Goal: Use online tool/utility: Utilize a website feature to perform a specific function

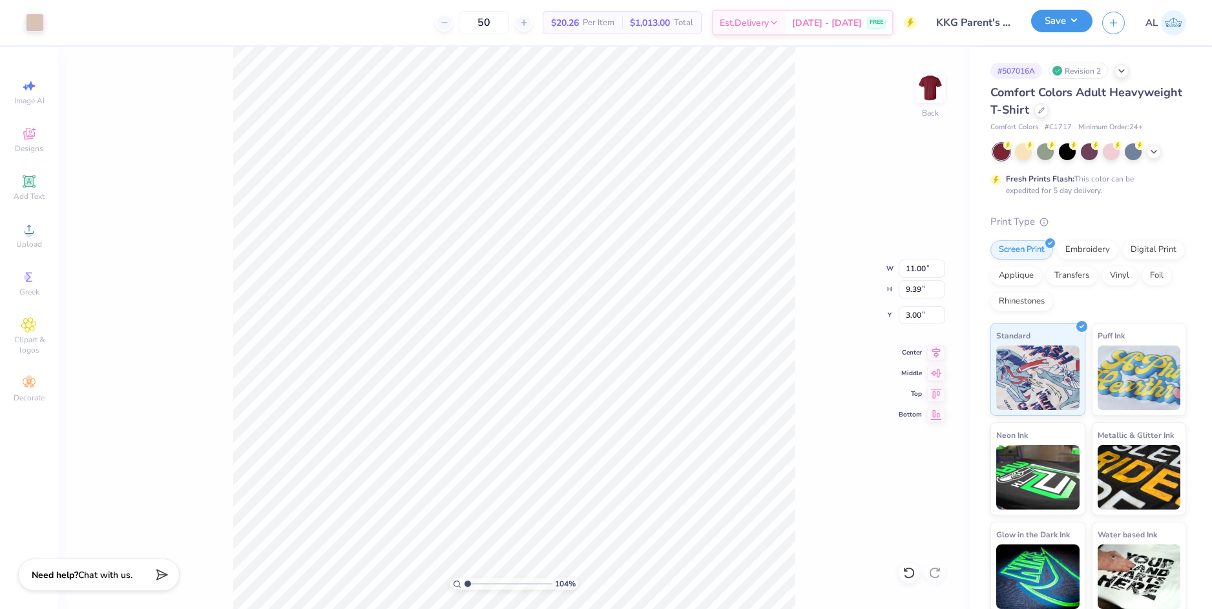
click at [1055, 17] on button "Save" at bounding box center [1061, 21] width 61 height 23
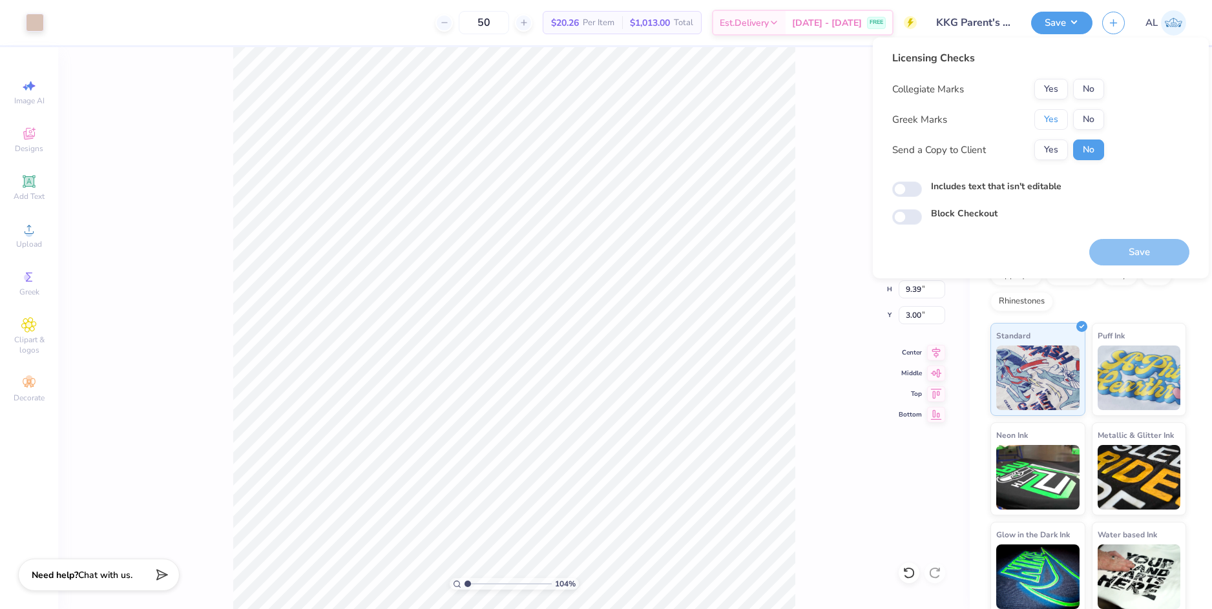
click at [1058, 120] on button "Yes" at bounding box center [1051, 119] width 34 height 21
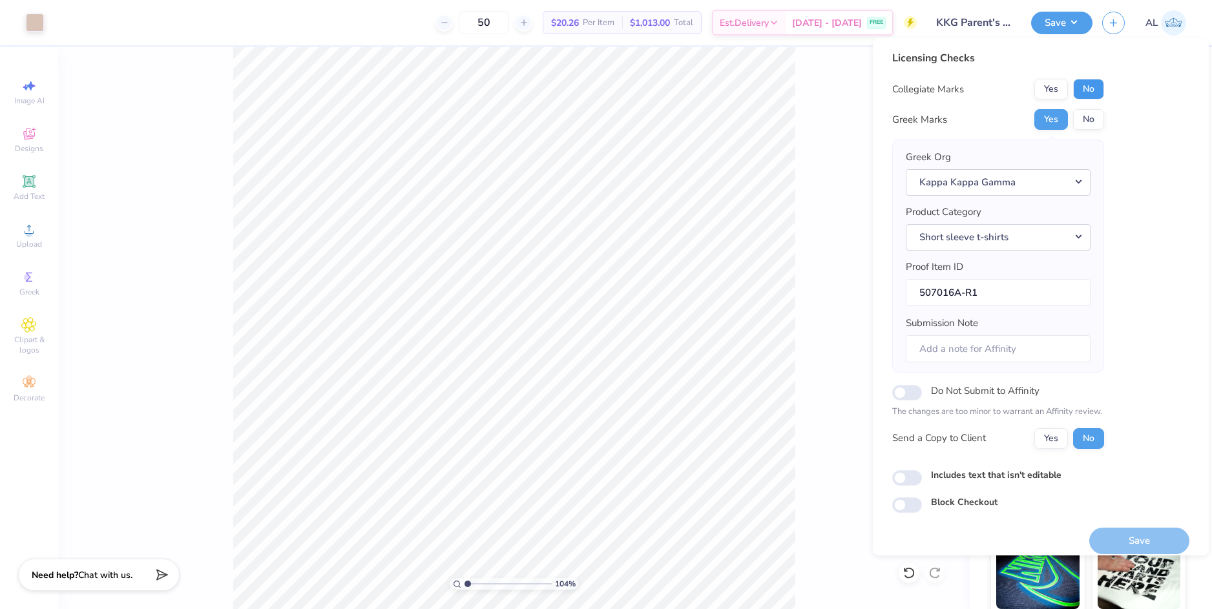
click at [1096, 94] on button "No" at bounding box center [1088, 89] width 31 height 21
click at [1051, 442] on button "Yes" at bounding box center [1051, 438] width 34 height 21
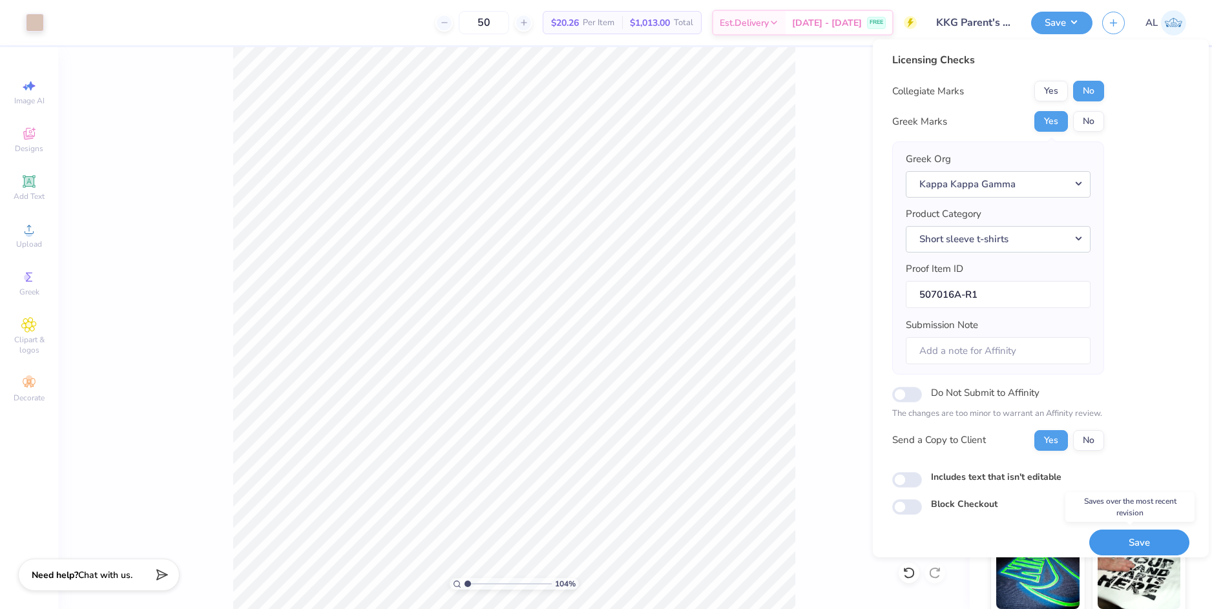
click at [1114, 541] on button "Save" at bounding box center [1139, 543] width 100 height 26
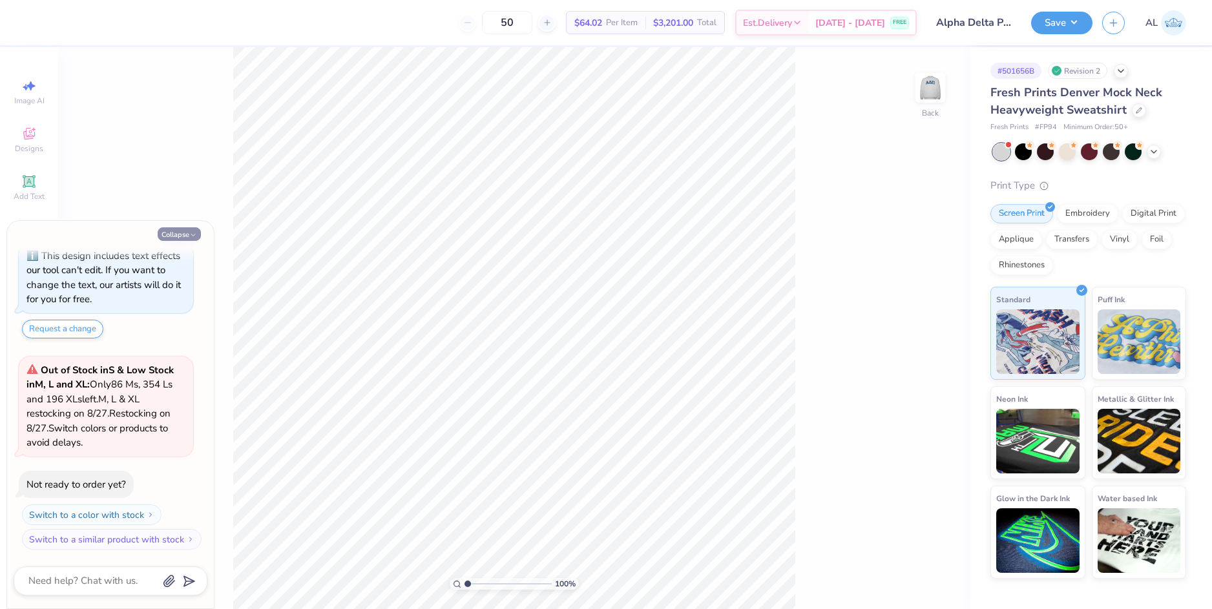
click at [191, 232] on icon "button" at bounding box center [193, 235] width 8 height 8
type textarea "x"
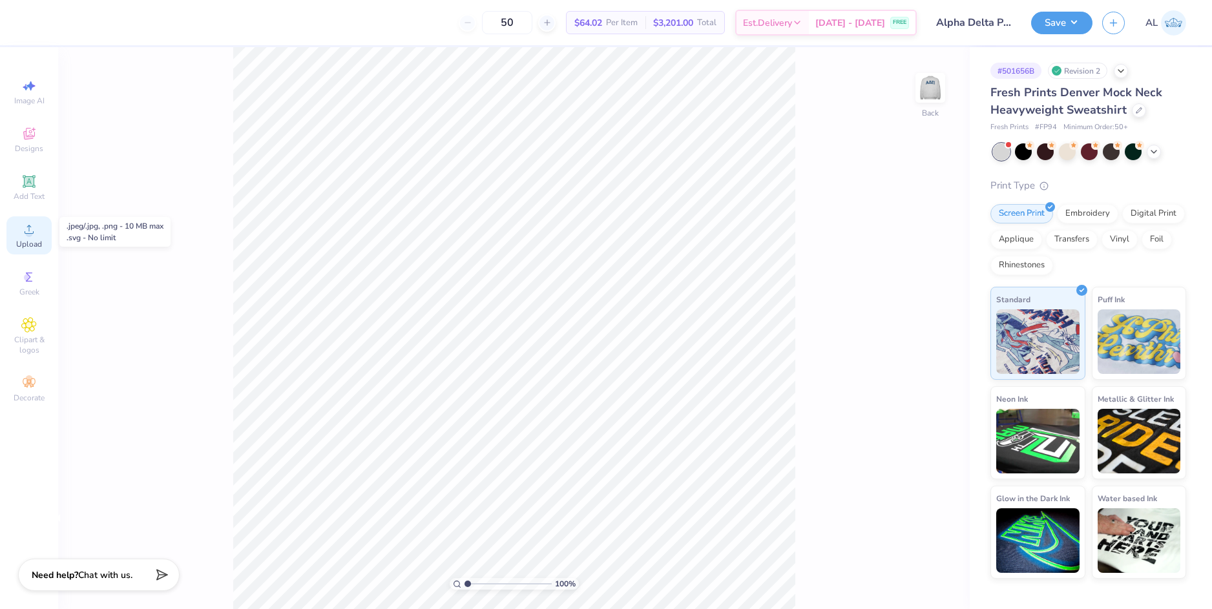
click at [36, 233] on icon at bounding box center [29, 230] width 16 height 16
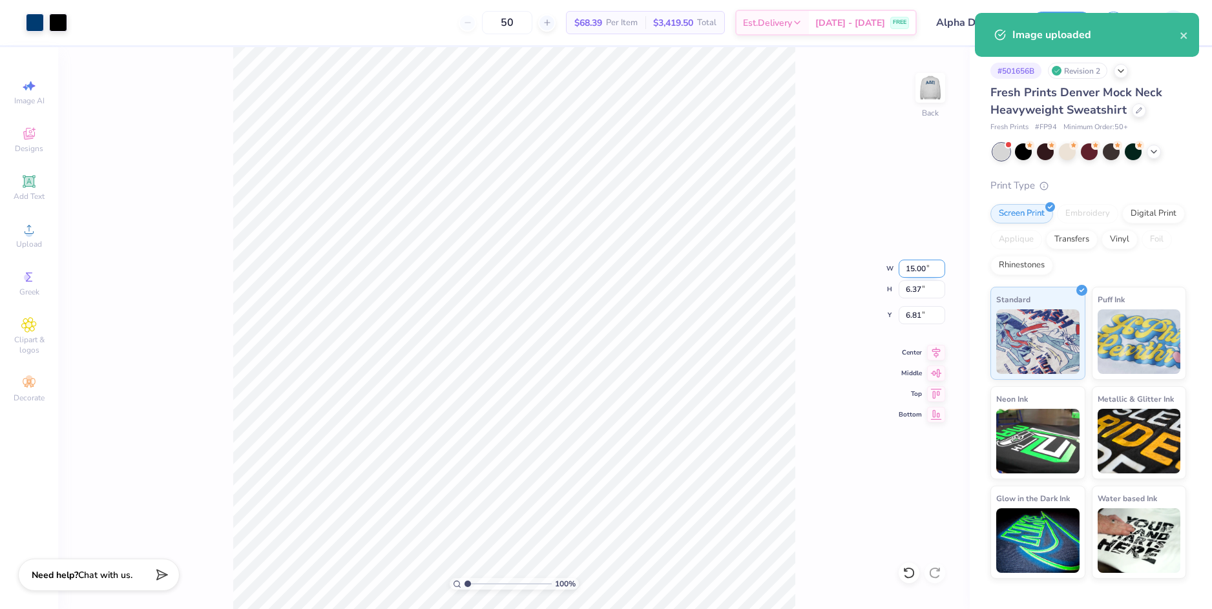
click at [919, 275] on input "15.00" at bounding box center [922, 269] width 47 height 18
click at [912, 316] on input "6.81" at bounding box center [922, 315] width 47 height 18
type input "11.00"
type input "4.67"
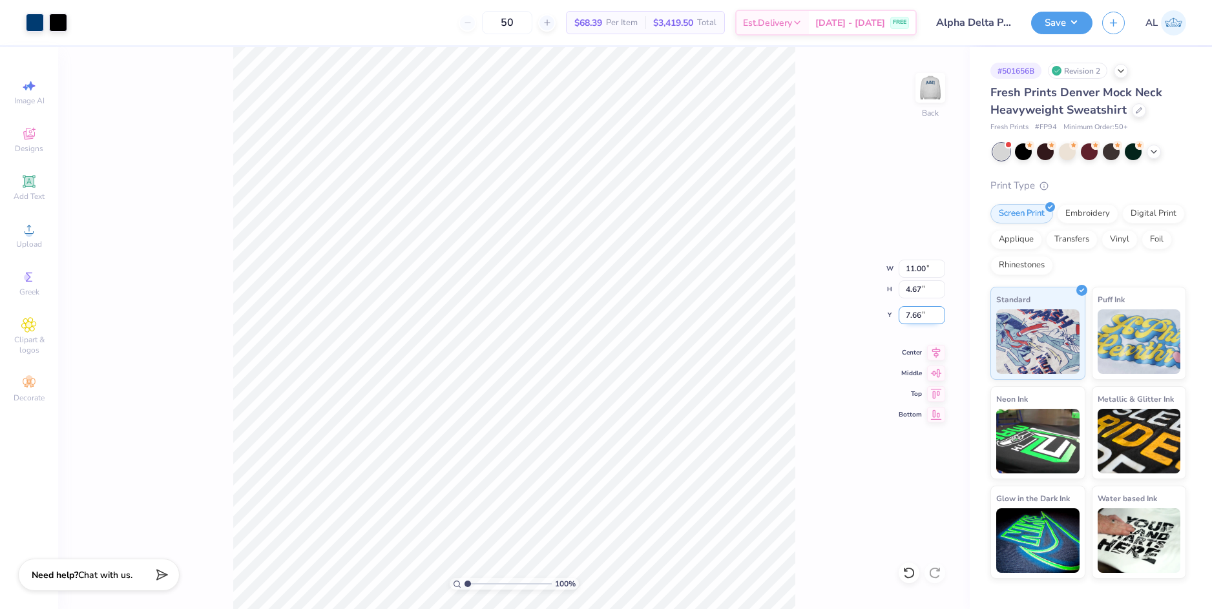
click at [912, 315] on input "7.66" at bounding box center [922, 315] width 47 height 18
click at [917, 287] on input "4.67" at bounding box center [922, 289] width 47 height 18
type input "3.00"
click at [800, 281] on div "100 % Back W 11.00 11.00 " H 4.67 4.67 " Y 3.00 3.00 " Center Middle Top Bottom" at bounding box center [514, 328] width 912 height 562
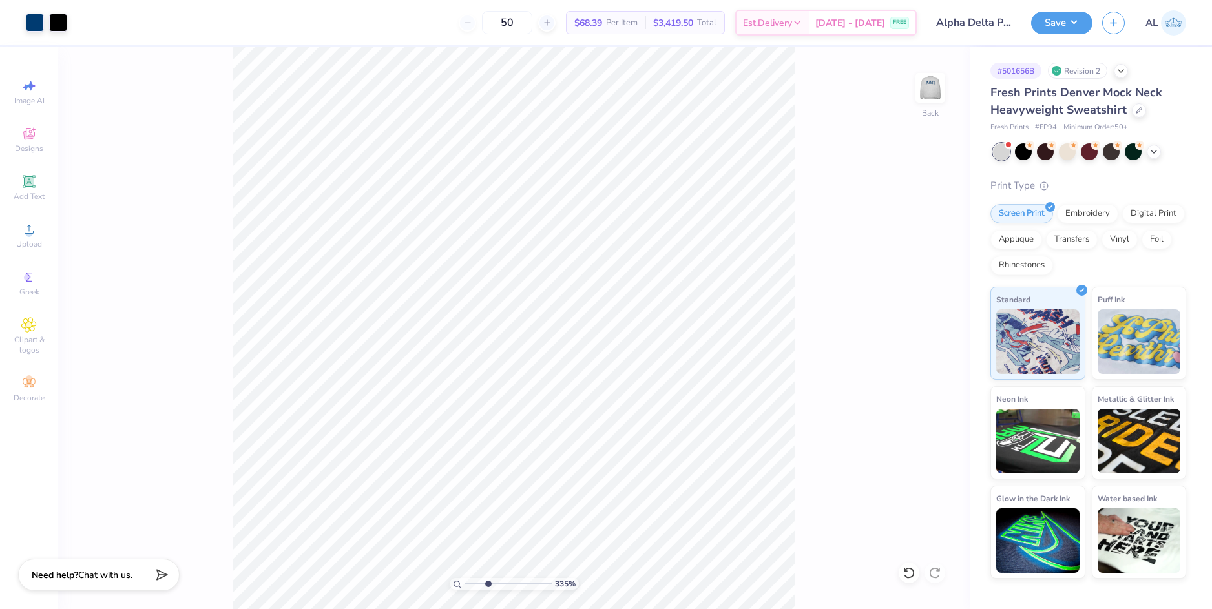
drag, startPoint x: 471, startPoint y: 581, endPoint x: 488, endPoint y: 579, distance: 16.9
click at [488, 579] on input "range" at bounding box center [508, 584] width 87 height 12
drag, startPoint x: 488, startPoint y: 578, endPoint x: 462, endPoint y: 574, distance: 26.2
type input "1"
click at [465, 578] on input "range" at bounding box center [508, 584] width 87 height 12
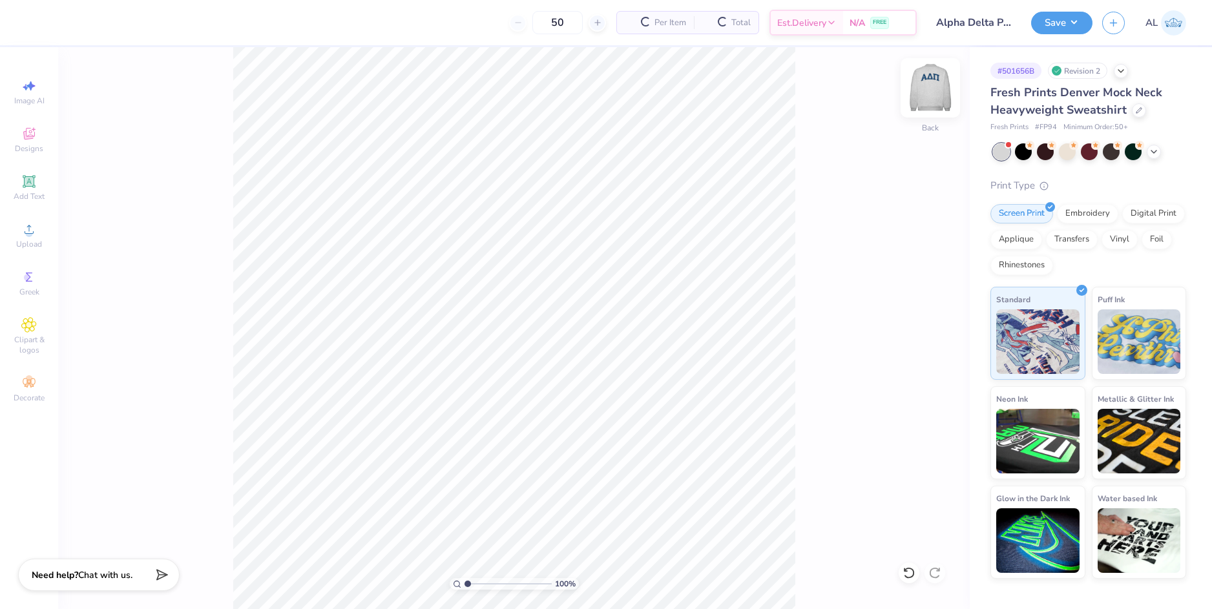
click at [930, 97] on img at bounding box center [930, 88] width 52 height 52
click at [36, 236] on icon at bounding box center [29, 230] width 16 height 16
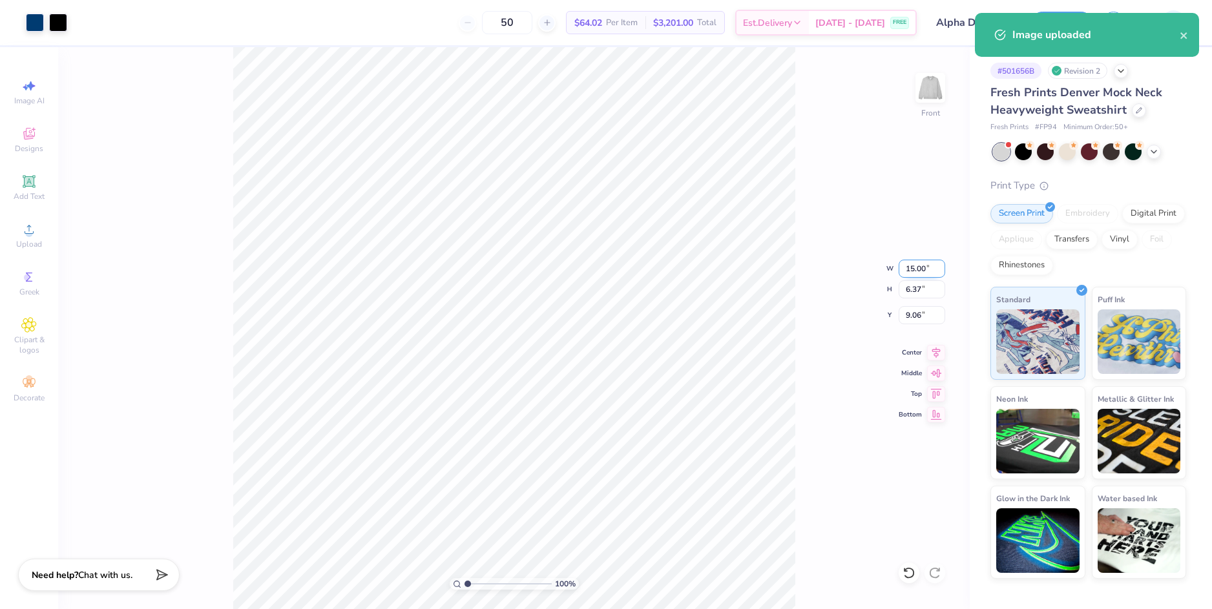
click at [915, 273] on input "15.00" at bounding box center [922, 269] width 47 height 18
type input "11.00"
type input "4.67"
click at [916, 315] on input "9.91" at bounding box center [922, 315] width 47 height 18
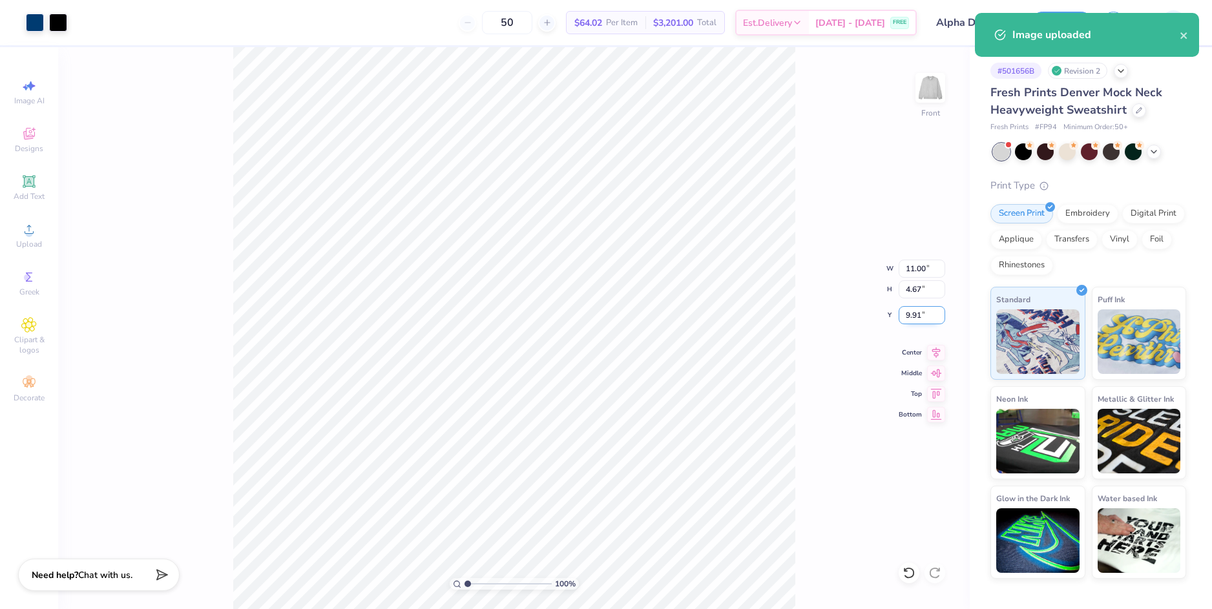
click at [916, 315] on input "9.91" at bounding box center [922, 315] width 47 height 18
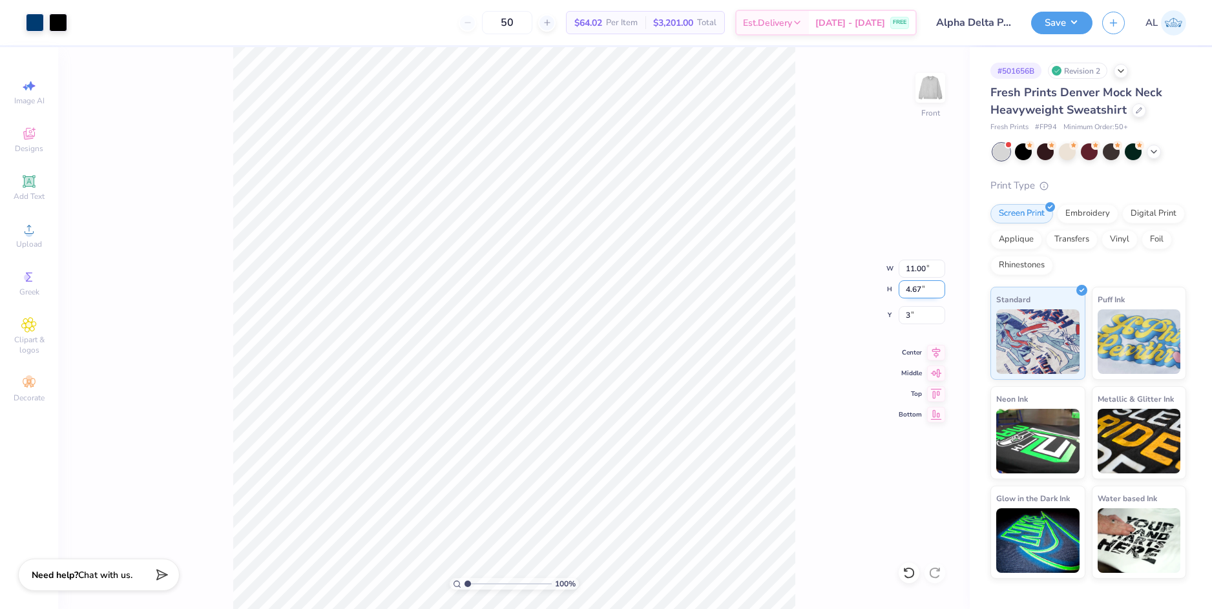
click at [917, 284] on input "4.67" at bounding box center [922, 289] width 47 height 18
type input "3.00"
